Goal: Go to known website: Go to known website

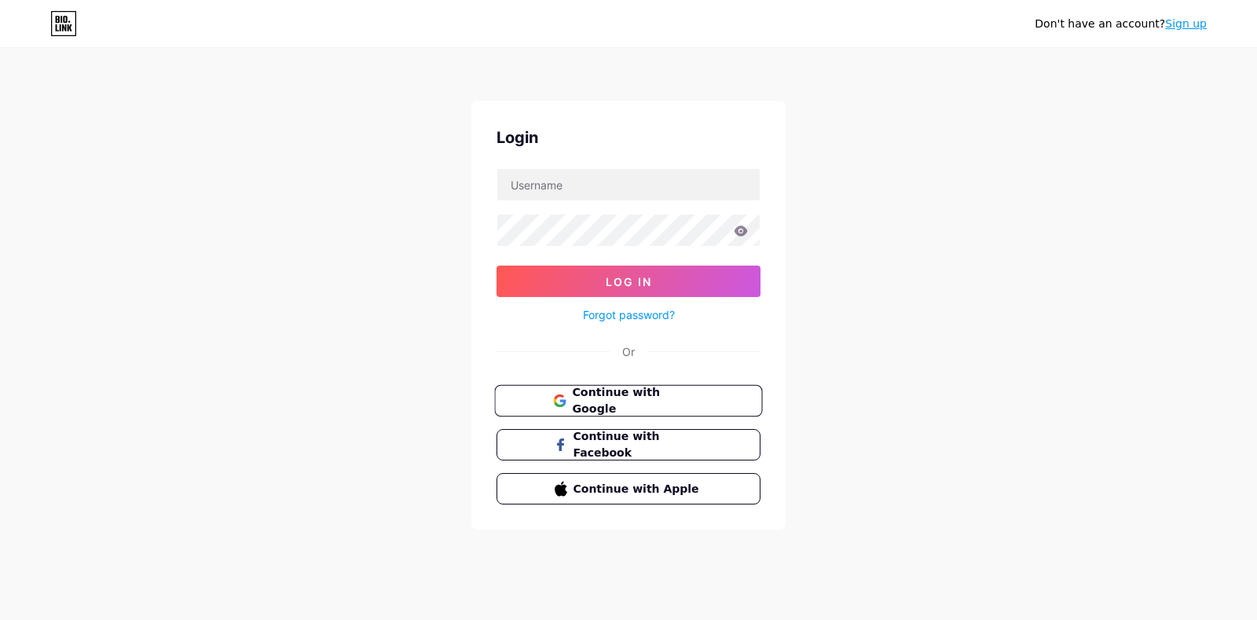
click at [624, 401] on span "Continue with Google" at bounding box center [637, 401] width 131 height 34
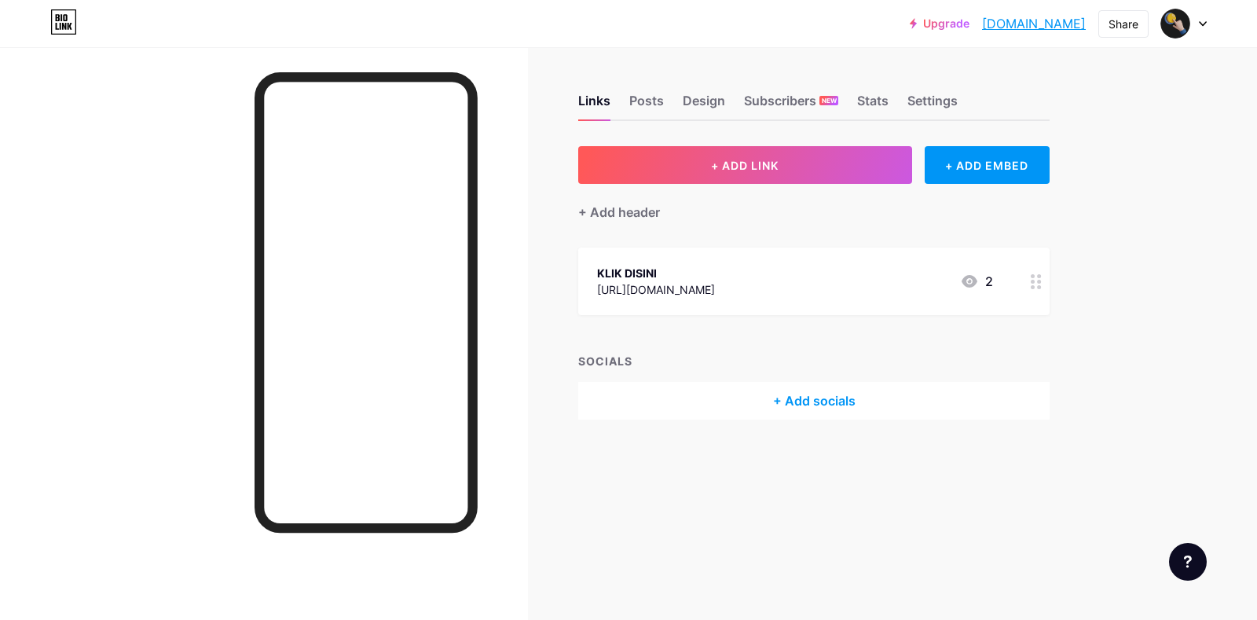
click at [1016, 22] on link "[DOMAIN_NAME]" at bounding box center [1034, 23] width 104 height 19
